Goal: Task Accomplishment & Management: Use online tool/utility

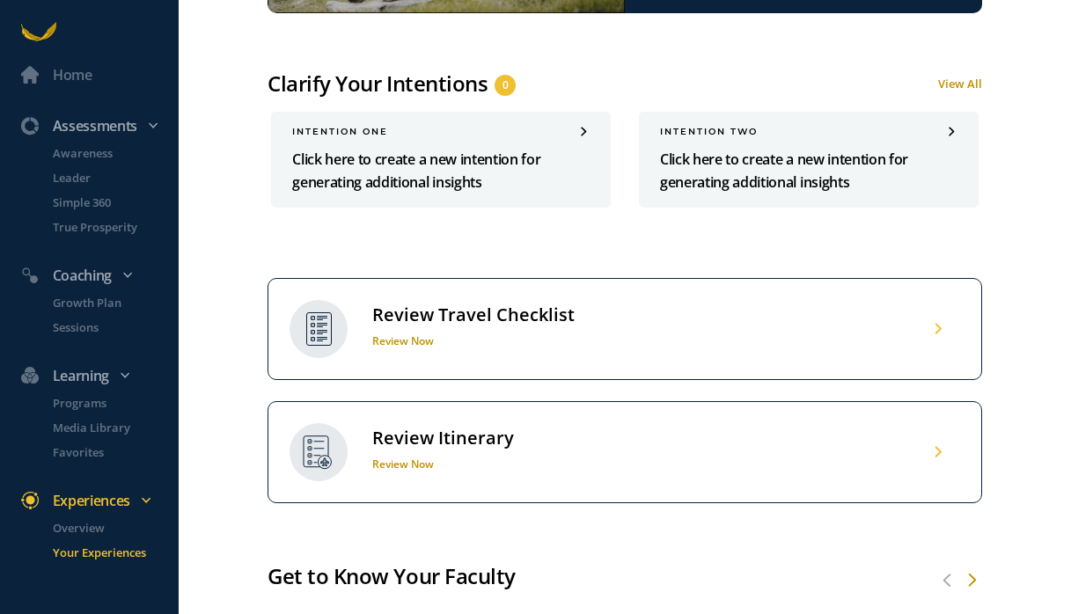
scroll to position [725, 0]
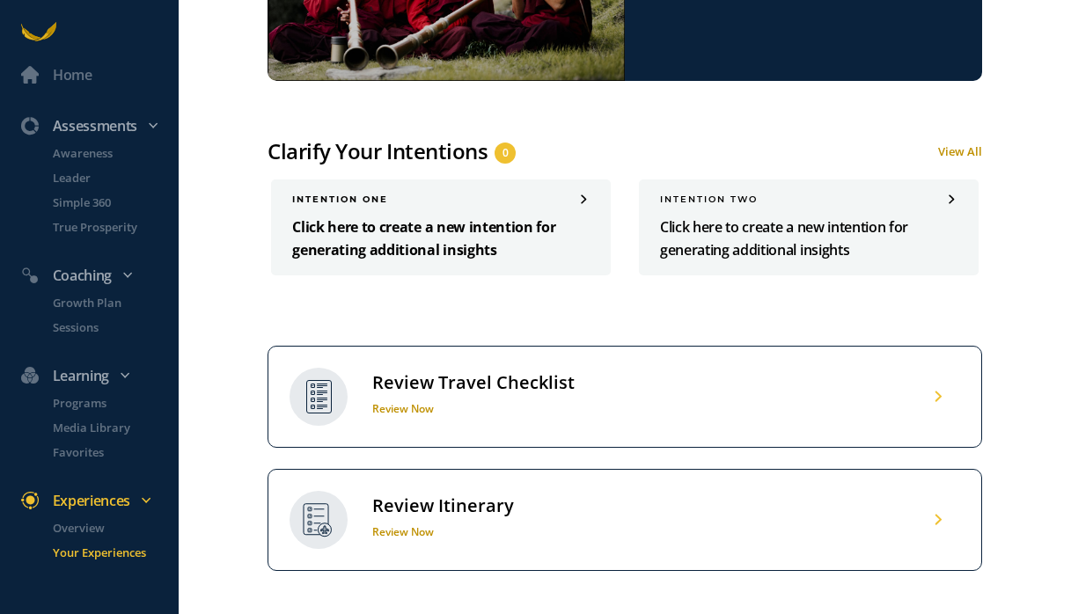
click at [425, 230] on p "Click here to create a new intention for generating additional insights" at bounding box center [440, 239] width 297 height 46
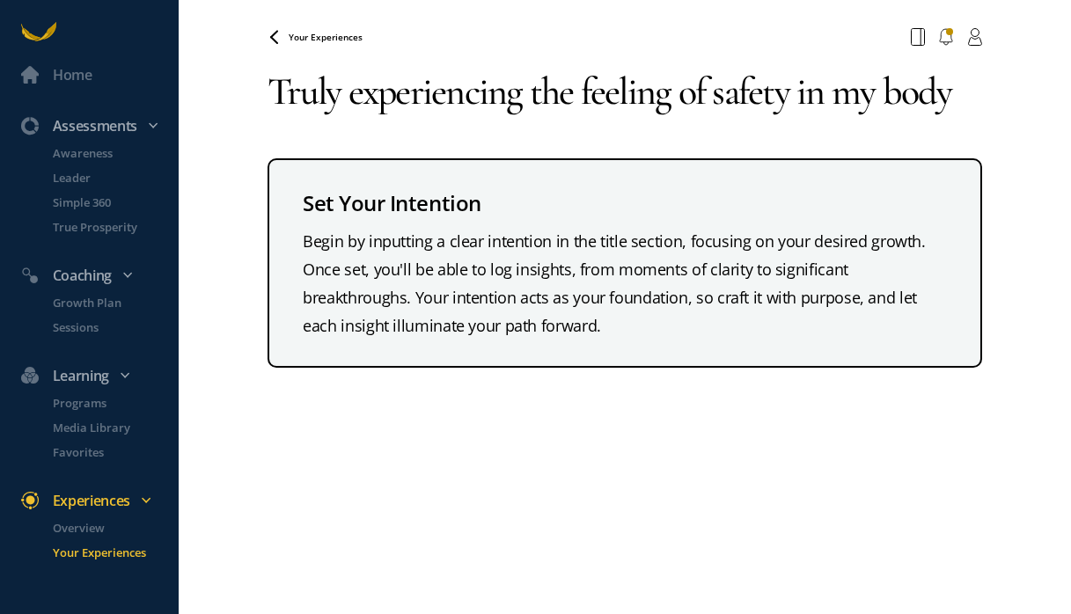
click at [340, 99] on textarea "Truly experiencing the feeling of safety in my body" at bounding box center [623, 91] width 713 height 77
drag, startPoint x: 344, startPoint y: 99, endPoint x: 265, endPoint y: 95, distance: 79.2
click at [265, 96] on div "Home Assessments Awareness Leader Simple 360 True Prosperity Coaching Growth Pl…" at bounding box center [535, 307] width 1071 height 614
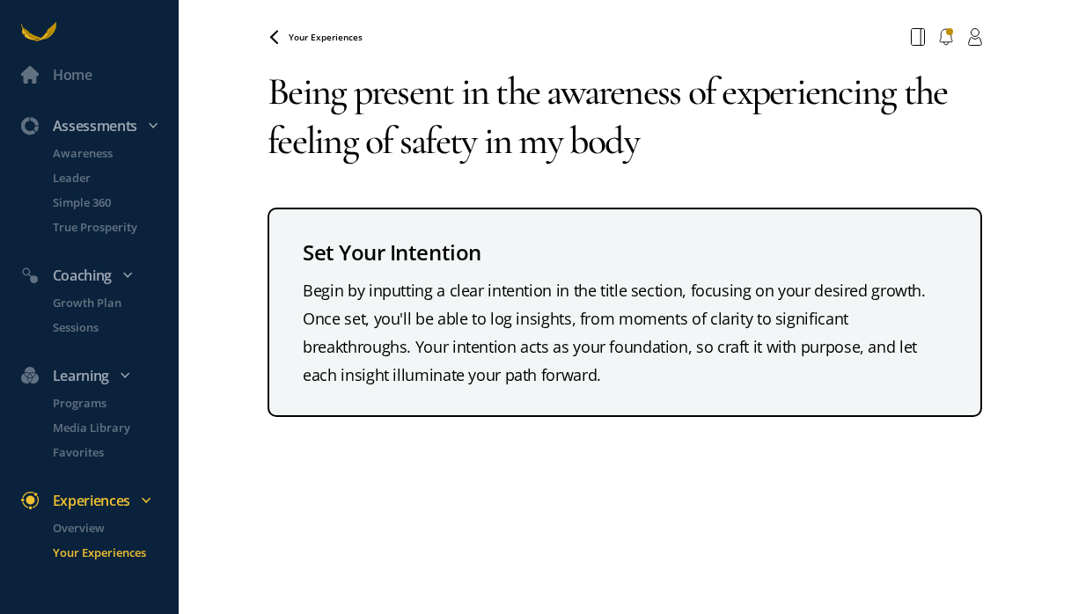
drag, startPoint x: 727, startPoint y: 97, endPoint x: 968, endPoint y: 94, distance: 240.2
click at [789, 94] on textarea "Being present in the awareness of experiencing the feeling of safety in my body" at bounding box center [623, 116] width 713 height 127
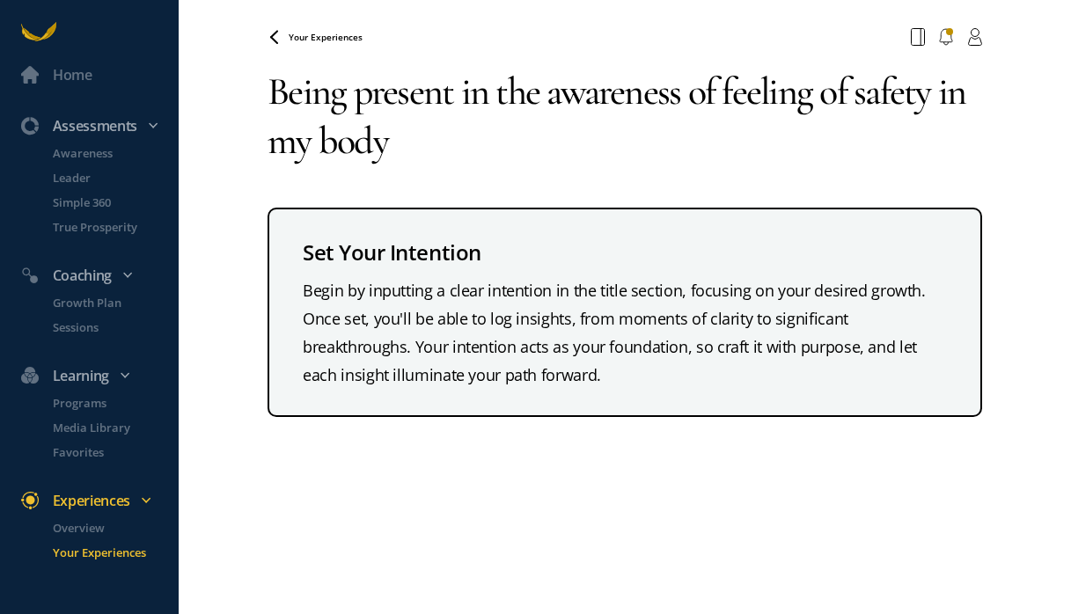
drag, startPoint x: 825, startPoint y: 94, endPoint x: 933, endPoint y: 96, distance: 108.2
click at [789, 96] on textarea "Being present in the awareness of feeling of safety in my body" at bounding box center [623, 116] width 713 height 127
click at [786, 151] on textarea "Being present in the awareness of feeling safe in my body" at bounding box center [623, 116] width 713 height 127
type textarea "Being present in the awareness of feeling safe in my body"
click at [307, 33] on span "Your Experiences" at bounding box center [326, 37] width 74 height 12
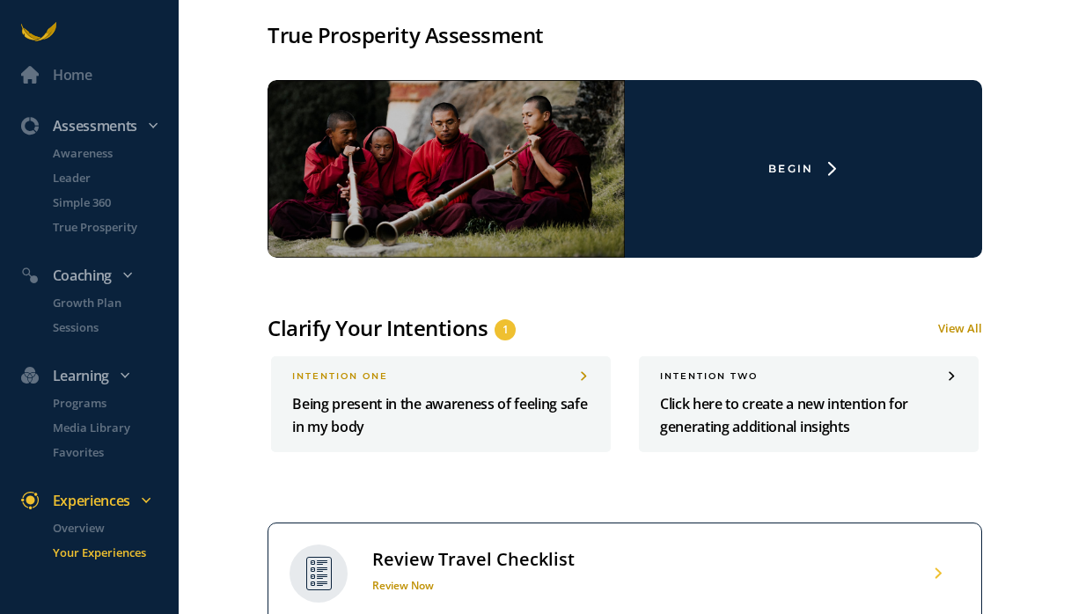
scroll to position [648, 0]
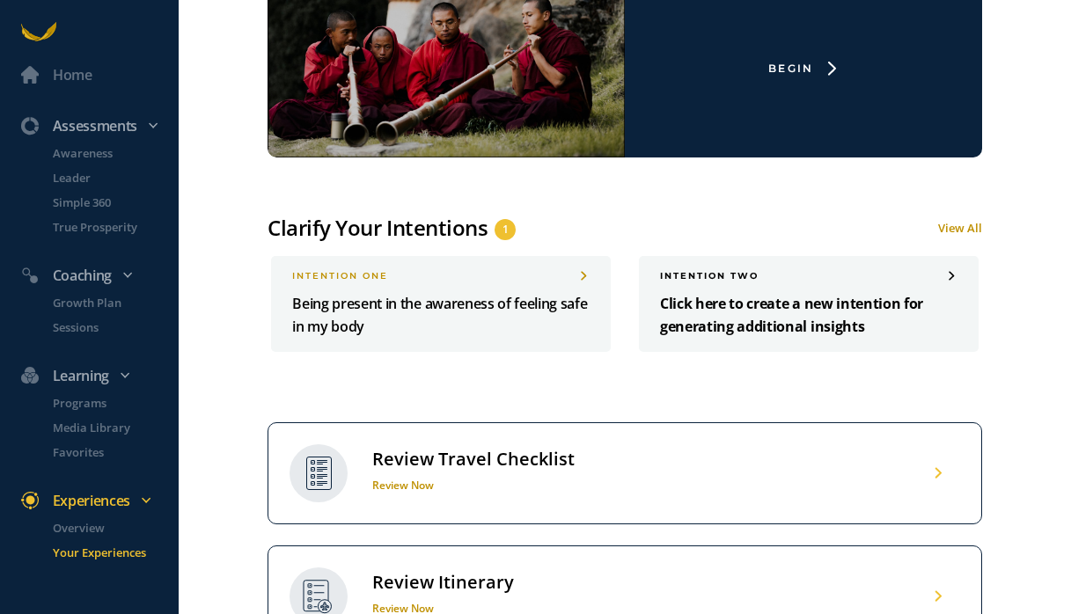
click at [714, 308] on p "Click here to create a new intention for generating additional insights" at bounding box center [808, 315] width 297 height 46
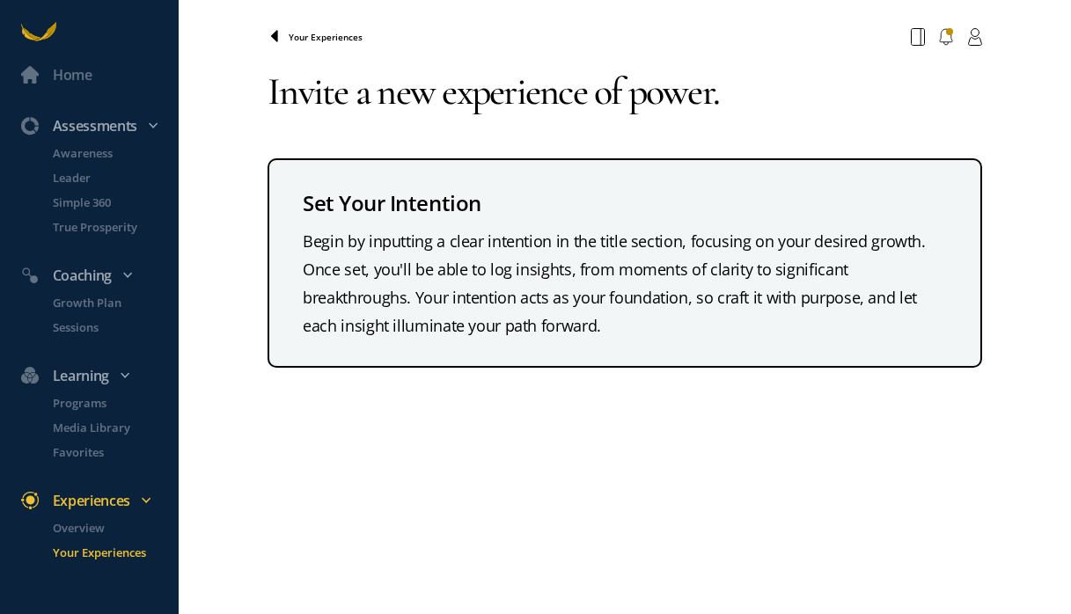
type textarea "Invite a new experience of power."
click at [272, 40] on icon at bounding box center [274, 37] width 14 height 14
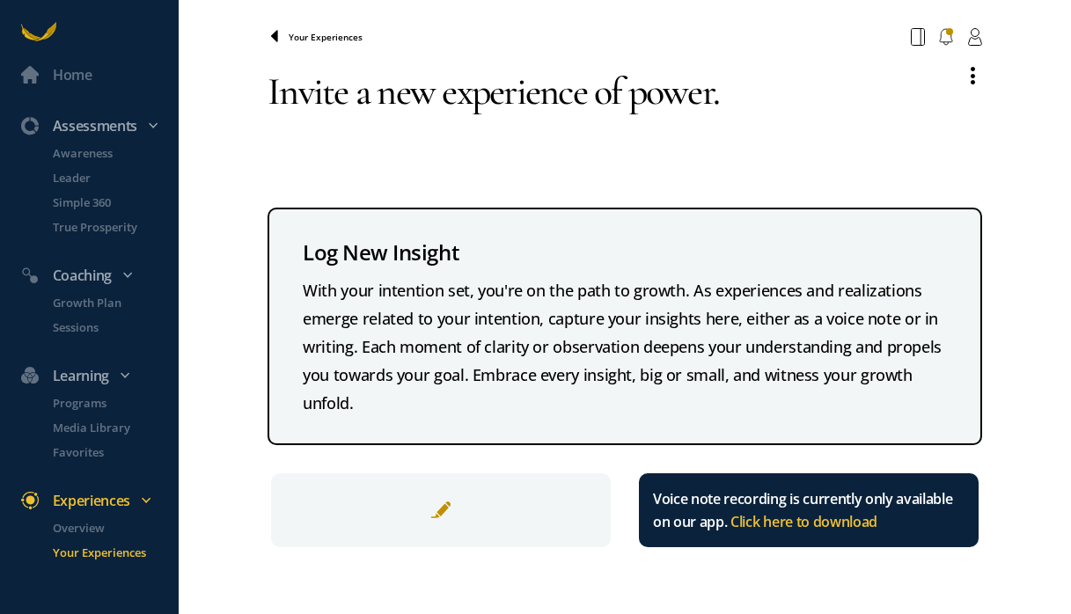
click at [273, 40] on icon at bounding box center [274, 37] width 14 height 14
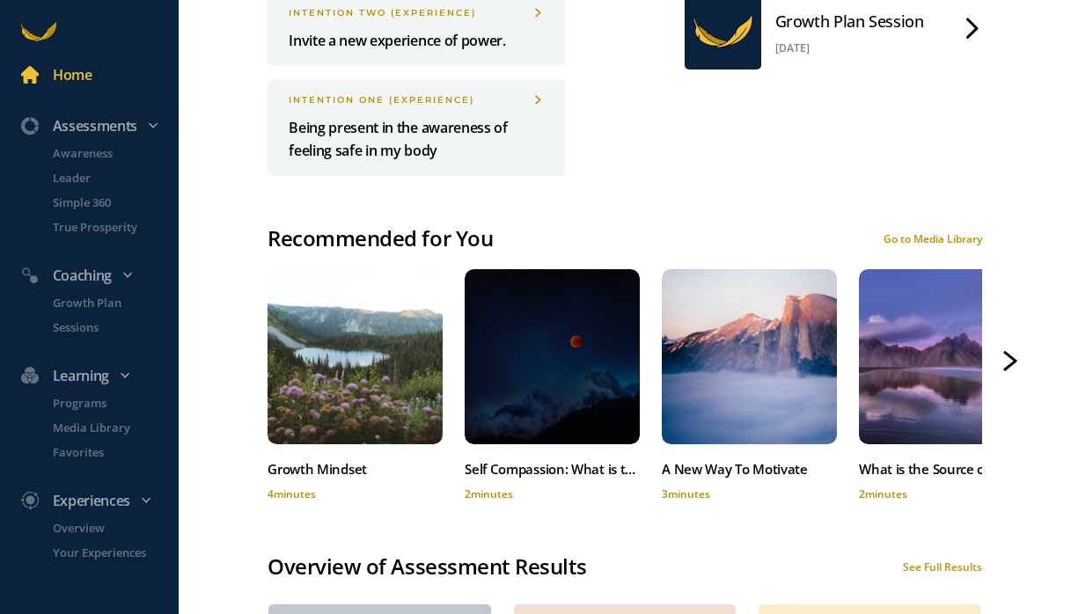
scroll to position [993, 0]
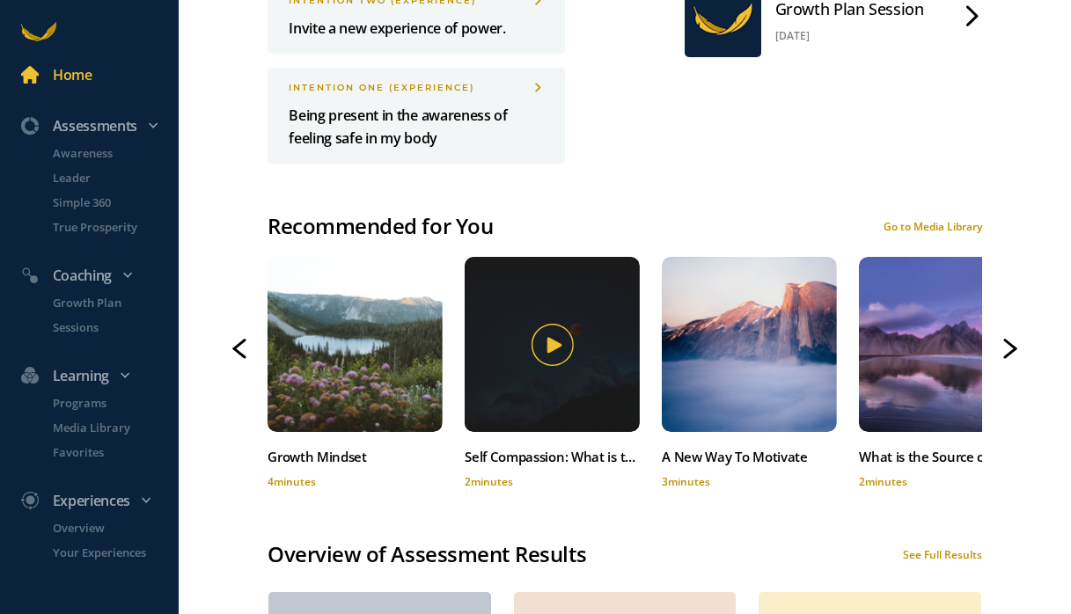
click at [531, 347] on icon at bounding box center [552, 345] width 42 height 42
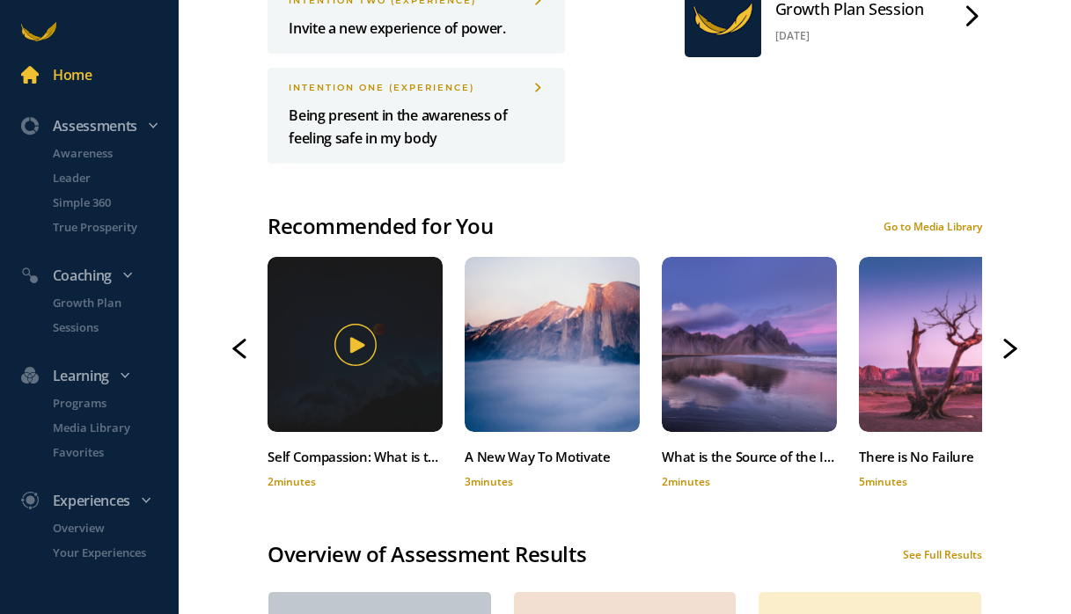
click at [347, 332] on icon at bounding box center [355, 345] width 42 height 42
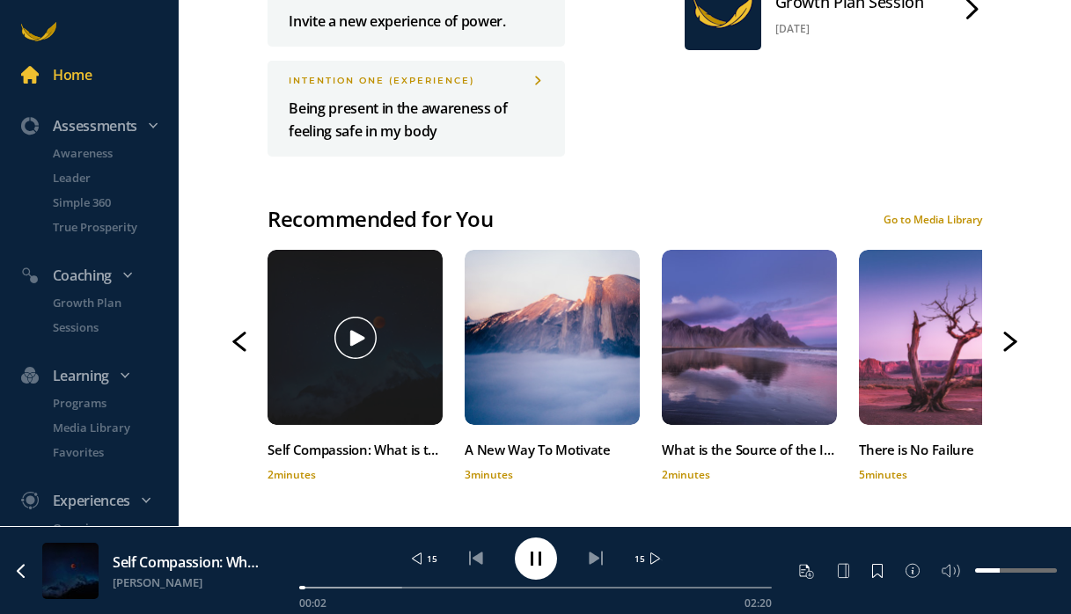
scroll to position [1001, 0]
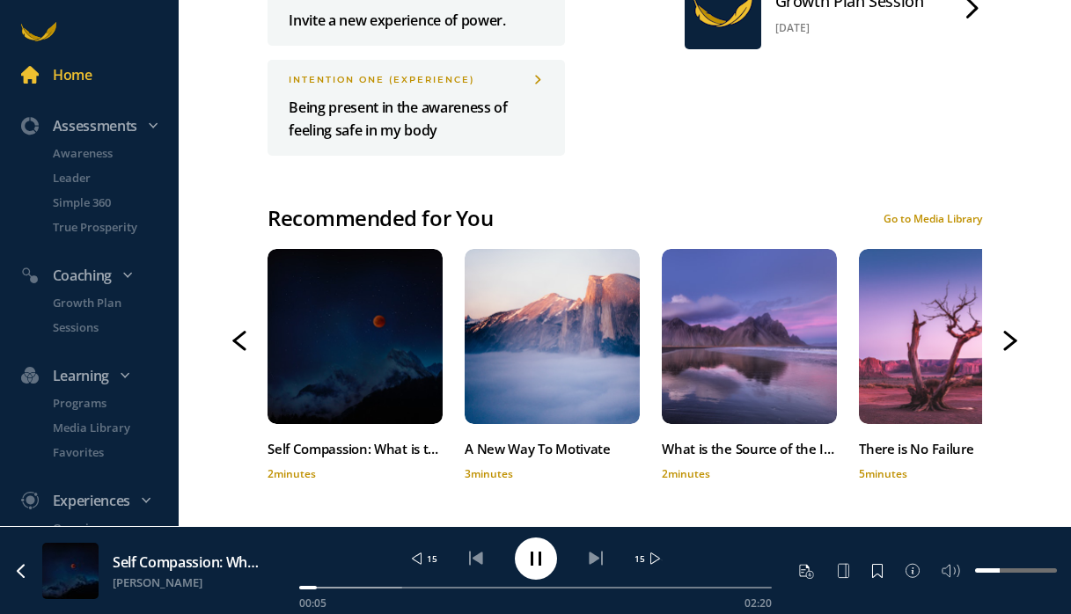
click at [238, 336] on icon at bounding box center [239, 337] width 11 height 9
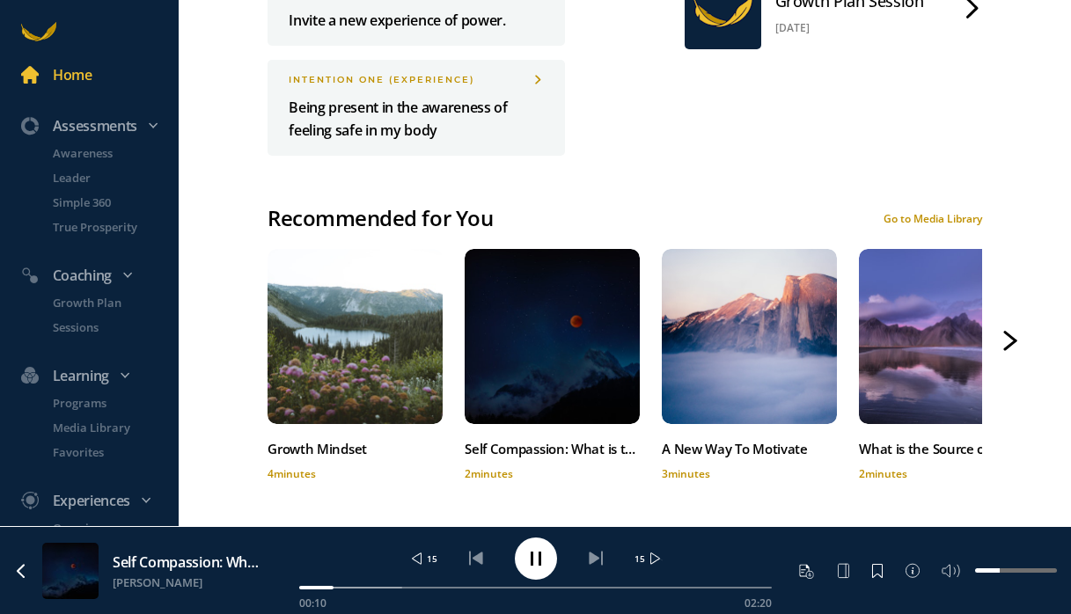
click at [789, 344] on icon at bounding box center [1010, 344] width 11 height 9
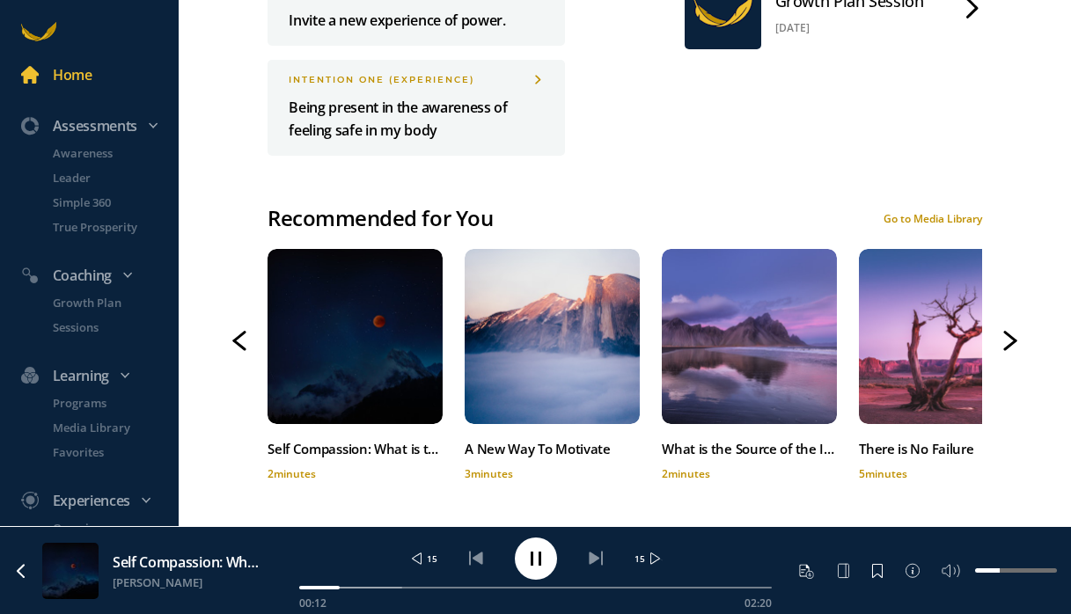
click at [789, 336] on icon at bounding box center [1010, 341] width 14 height 20
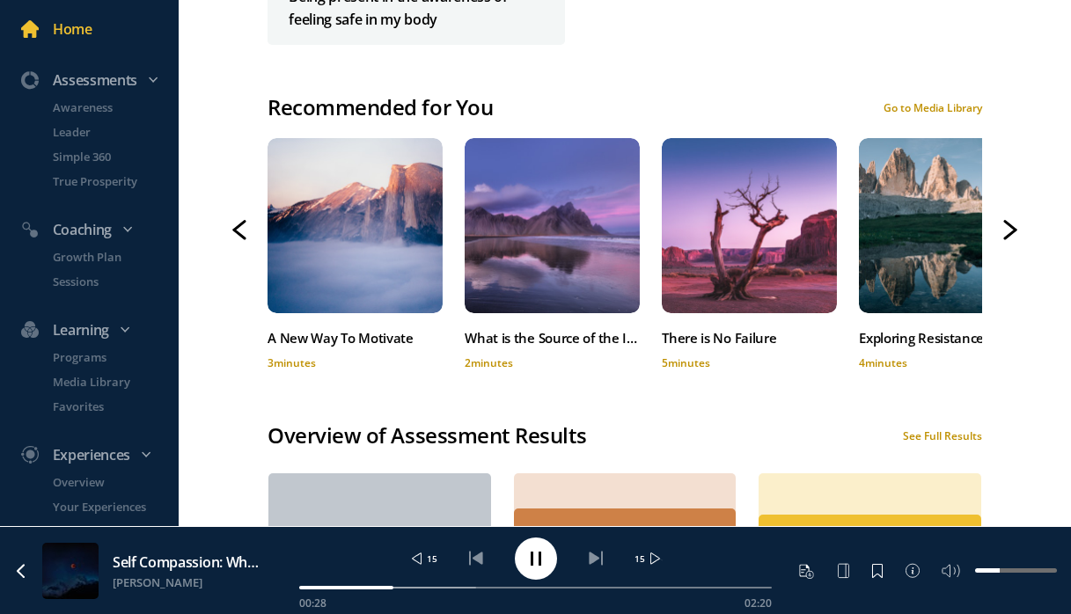
scroll to position [0, 0]
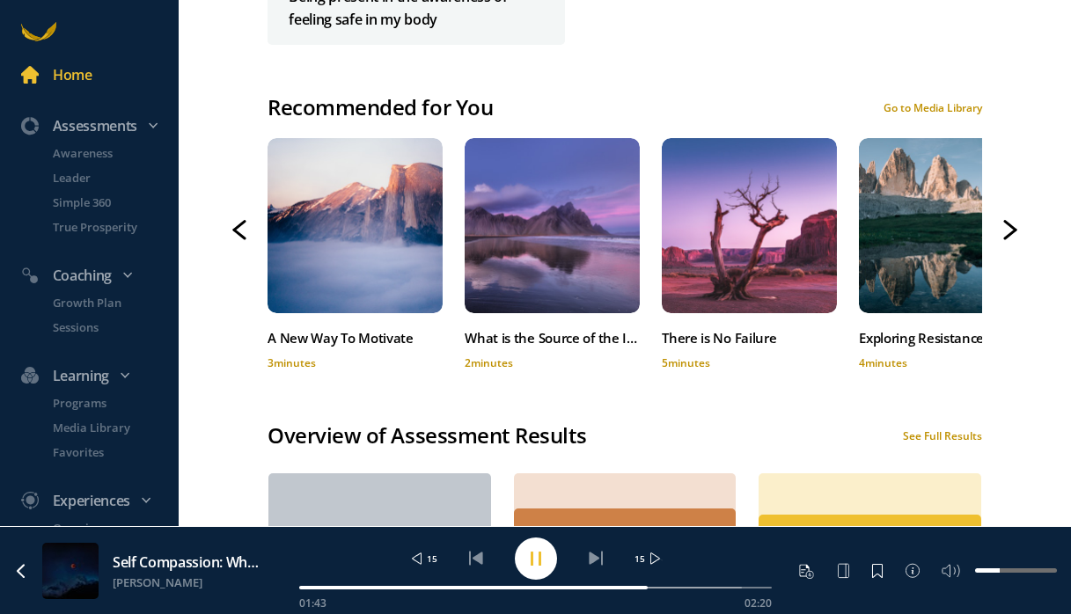
click at [550, 559] on circle at bounding box center [536, 558] width 42 height 42
